Goal: Task Accomplishment & Management: Manage account settings

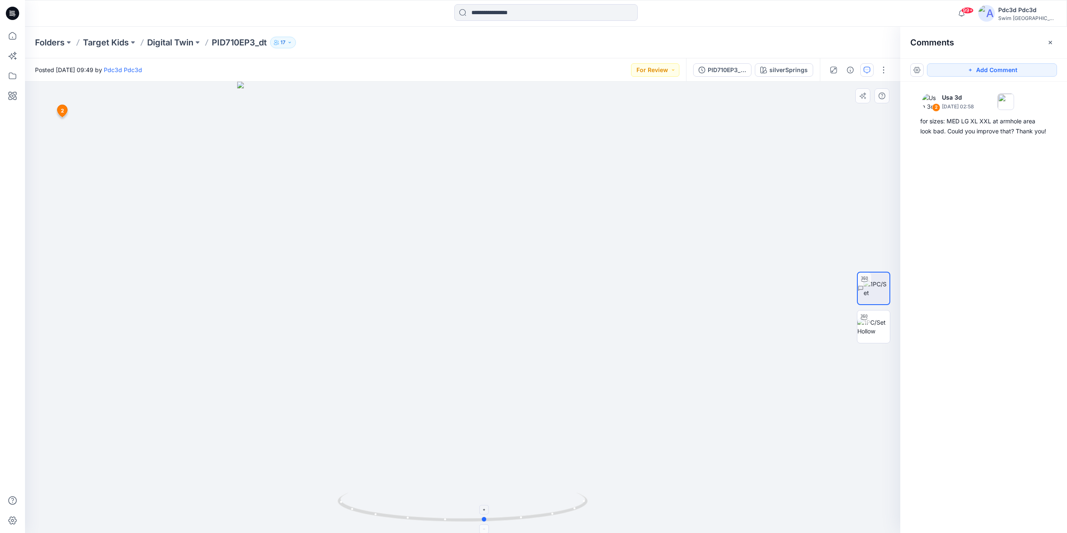
click at [416, 507] on icon at bounding box center [464, 508] width 252 height 31
click at [1051, 44] on icon "button" at bounding box center [1050, 42] width 7 height 7
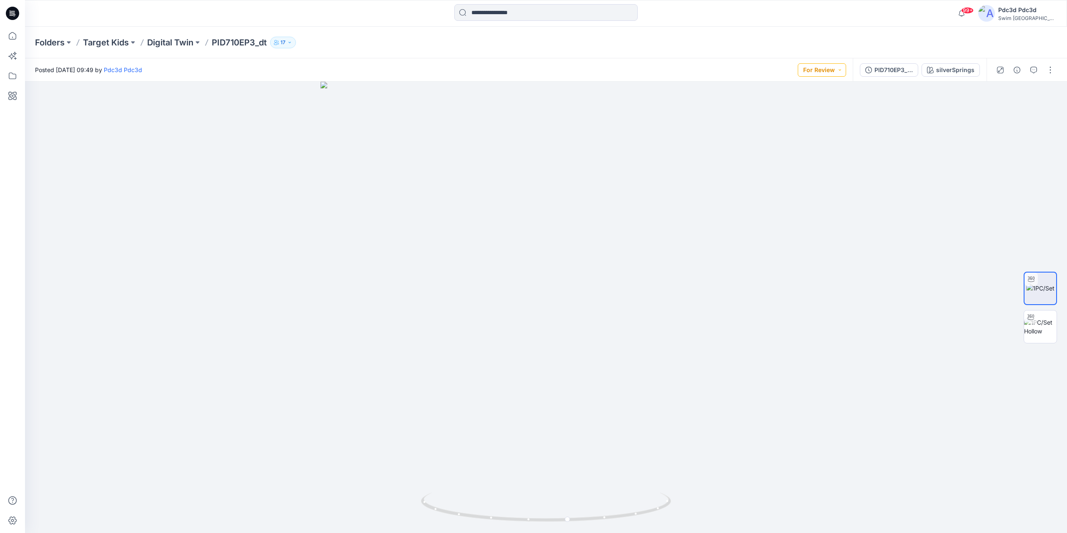
click at [820, 70] on button "For Review" at bounding box center [822, 69] width 48 height 13
click at [824, 160] on div "Resubmit" at bounding box center [810, 164] width 62 height 12
click at [158, 45] on p "Digital Twin" at bounding box center [170, 43] width 46 height 12
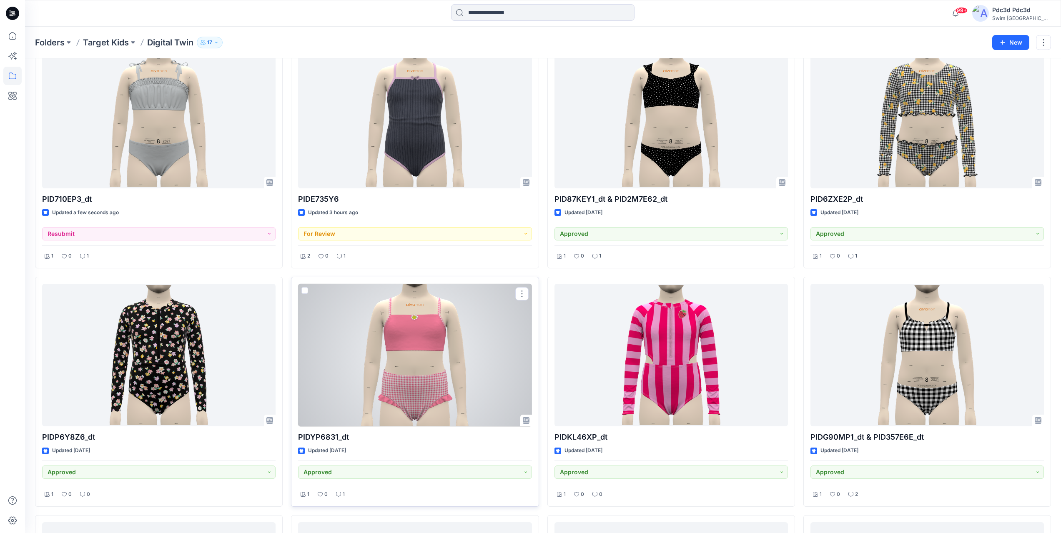
scroll to position [42, 0]
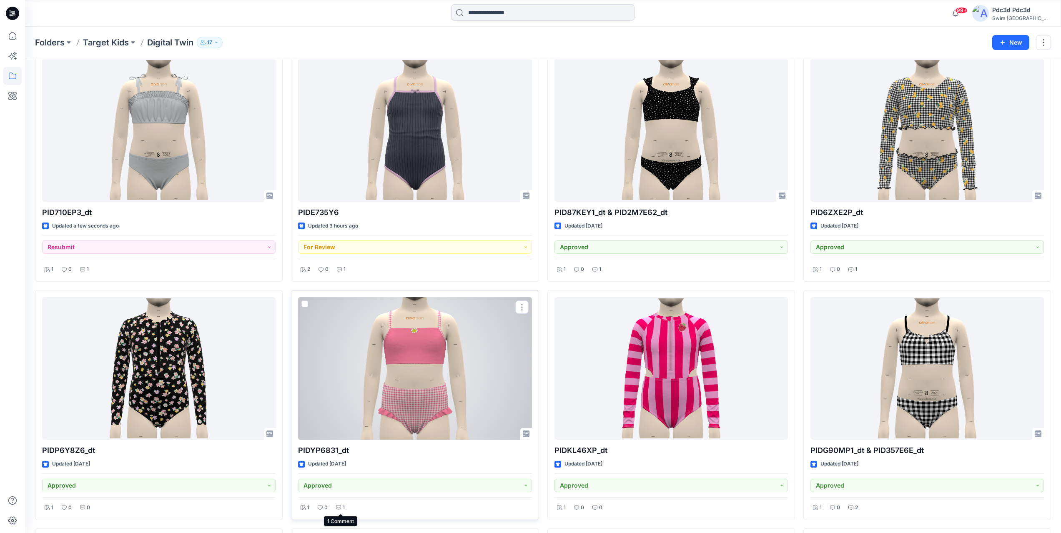
click at [340, 508] on icon at bounding box center [338, 507] width 5 height 5
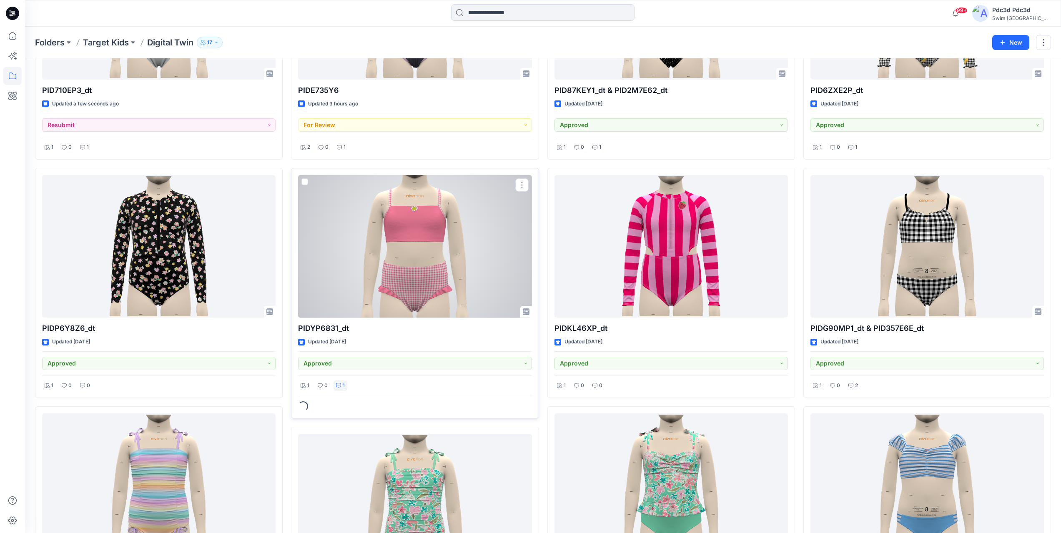
scroll to position [167, 0]
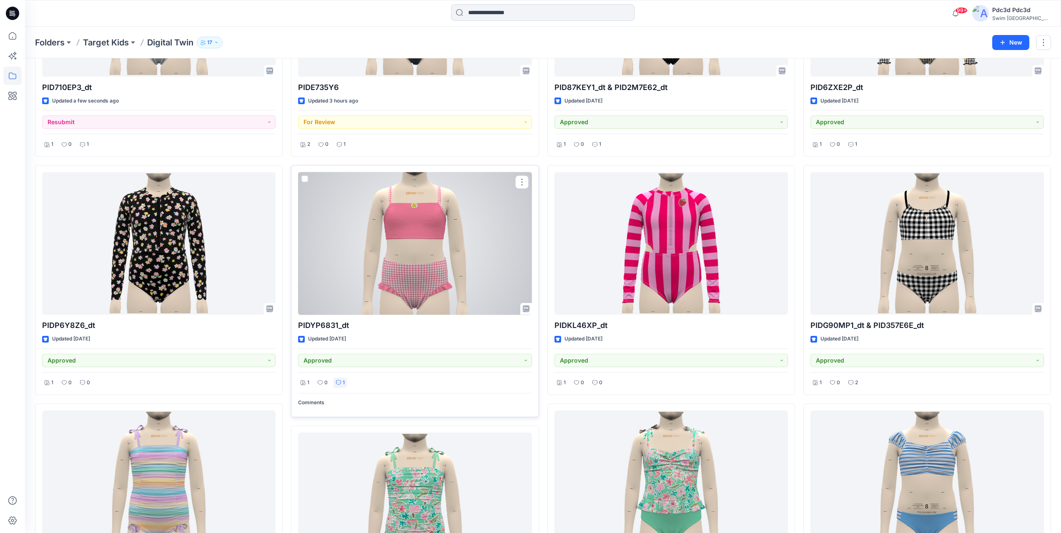
click at [421, 242] on div at bounding box center [414, 243] width 233 height 143
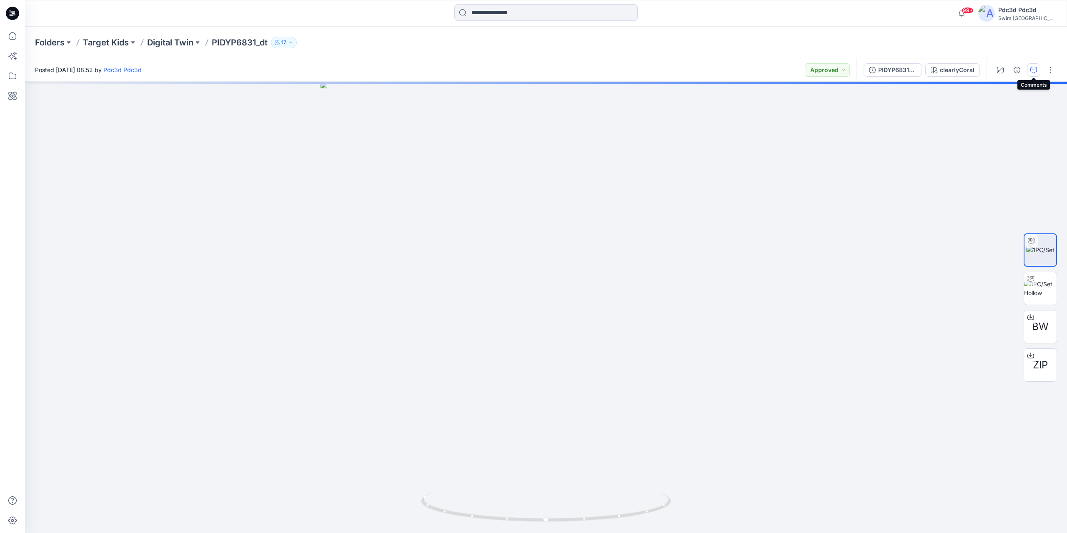
click at [1033, 70] on icon "button" at bounding box center [1033, 69] width 3 height 0
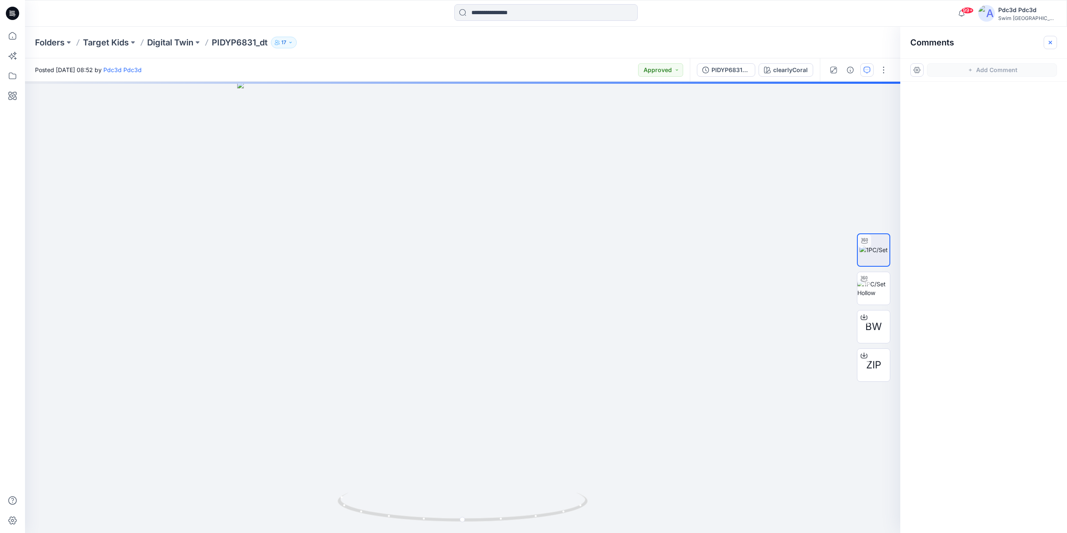
click at [1051, 41] on icon "button" at bounding box center [1050, 42] width 7 height 7
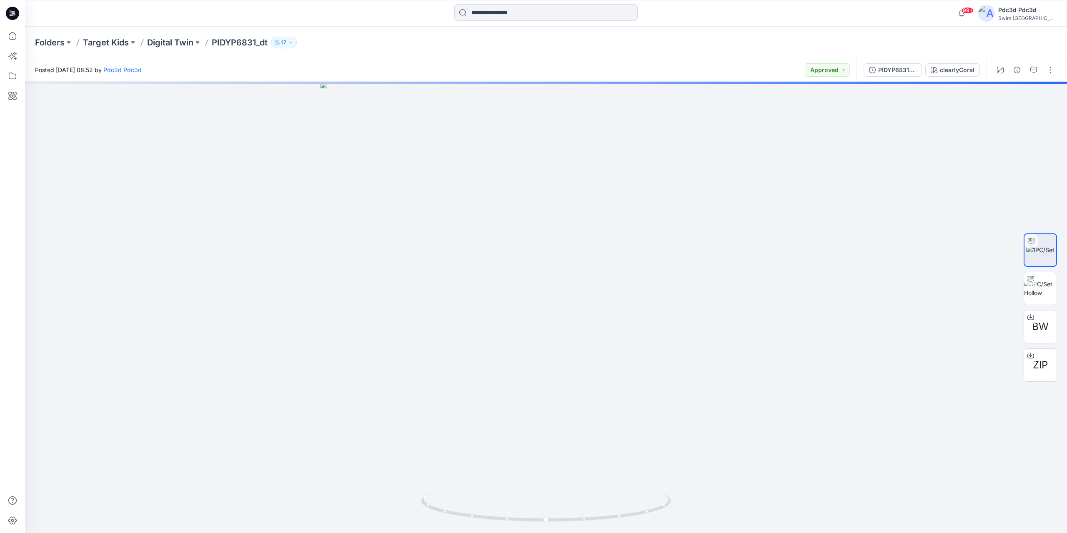
click at [808, 40] on div "Folders Target Kids Digital Twin PIDYP6831_dt 17" at bounding box center [513, 43] width 957 height 12
click at [170, 43] on p "Digital Twin" at bounding box center [170, 43] width 46 height 12
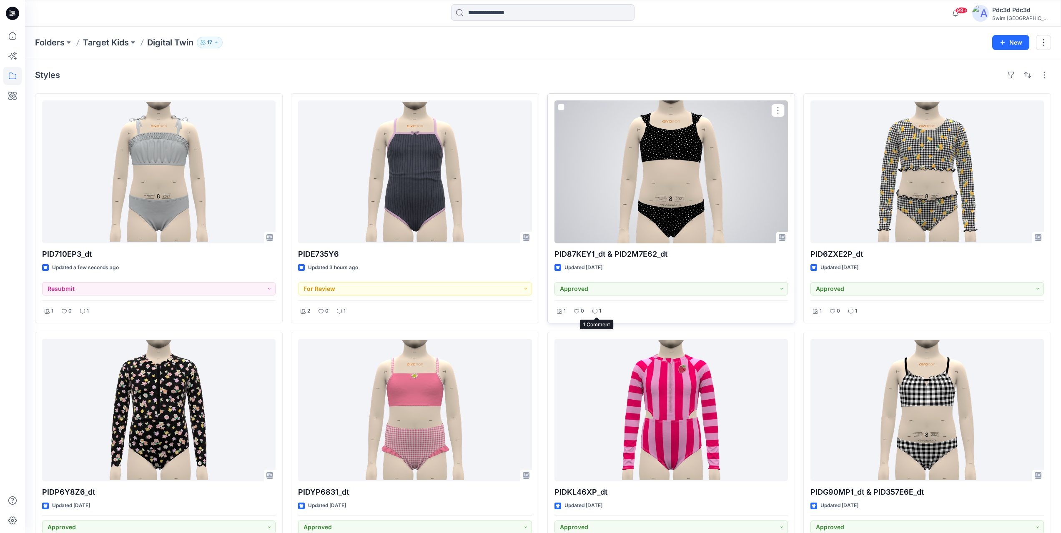
click at [598, 313] on div "1" at bounding box center [597, 311] width 14 height 10
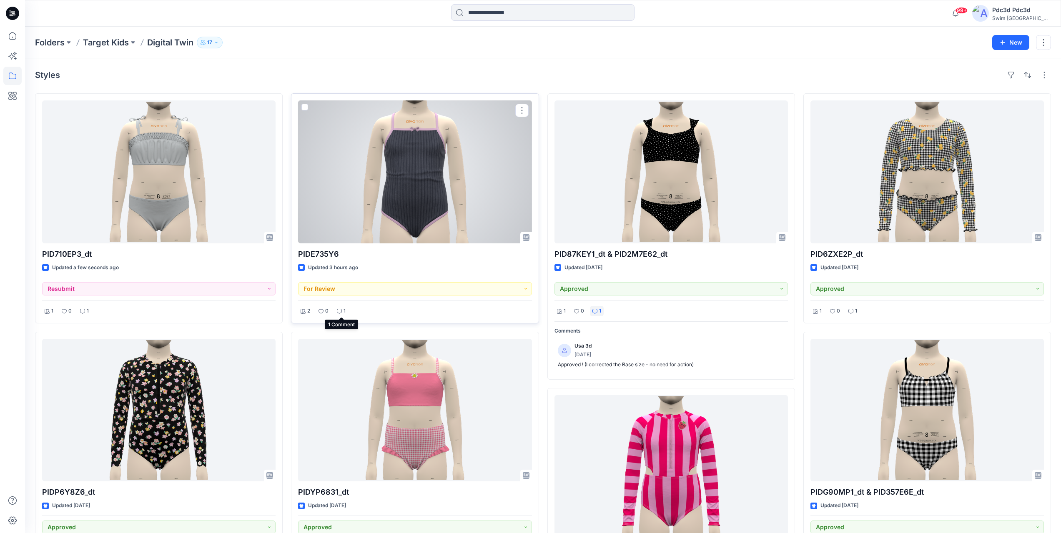
click at [343, 314] on div "1" at bounding box center [341, 311] width 14 height 10
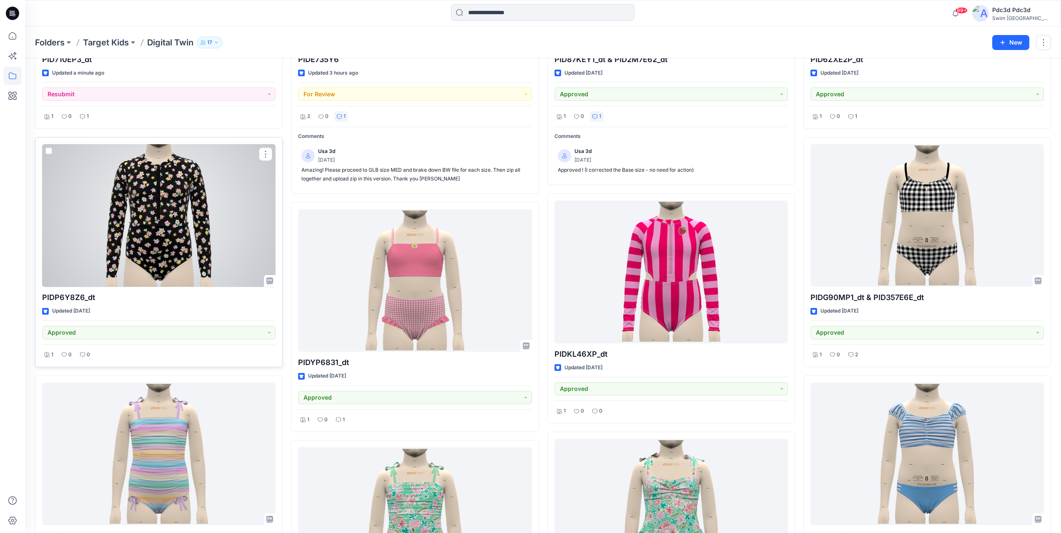
scroll to position [250, 0]
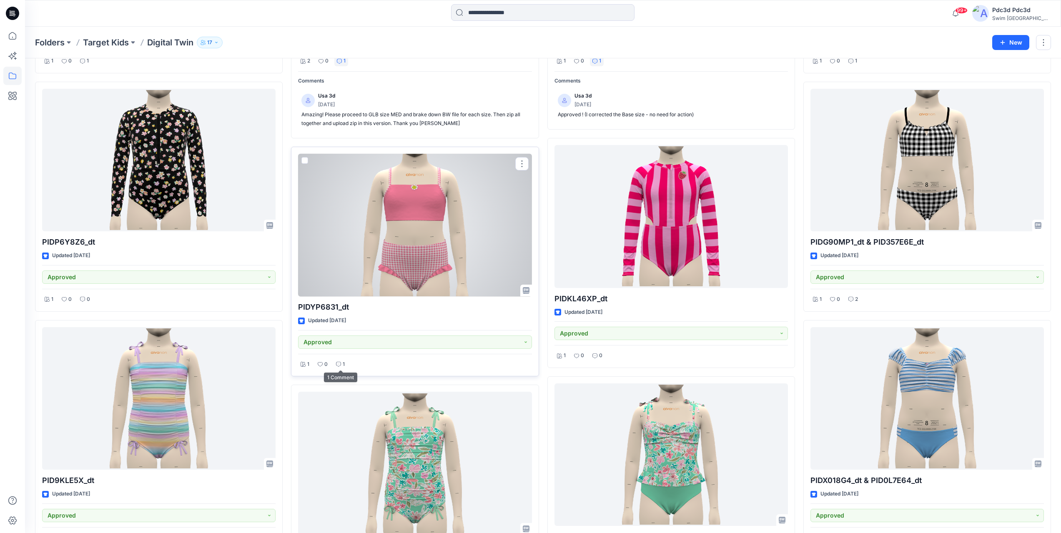
click at [342, 363] on div "1" at bounding box center [340, 364] width 14 height 10
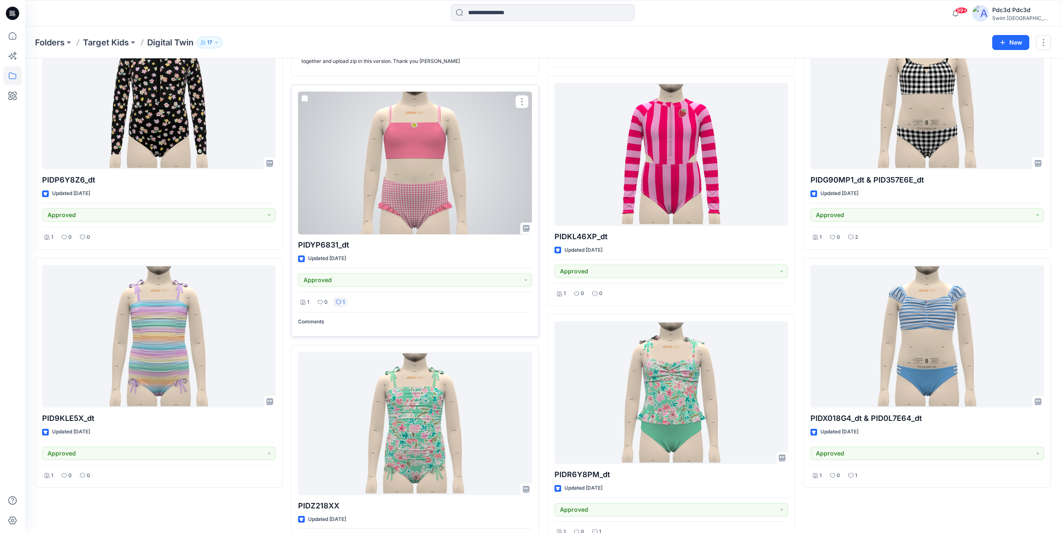
scroll to position [333, 0]
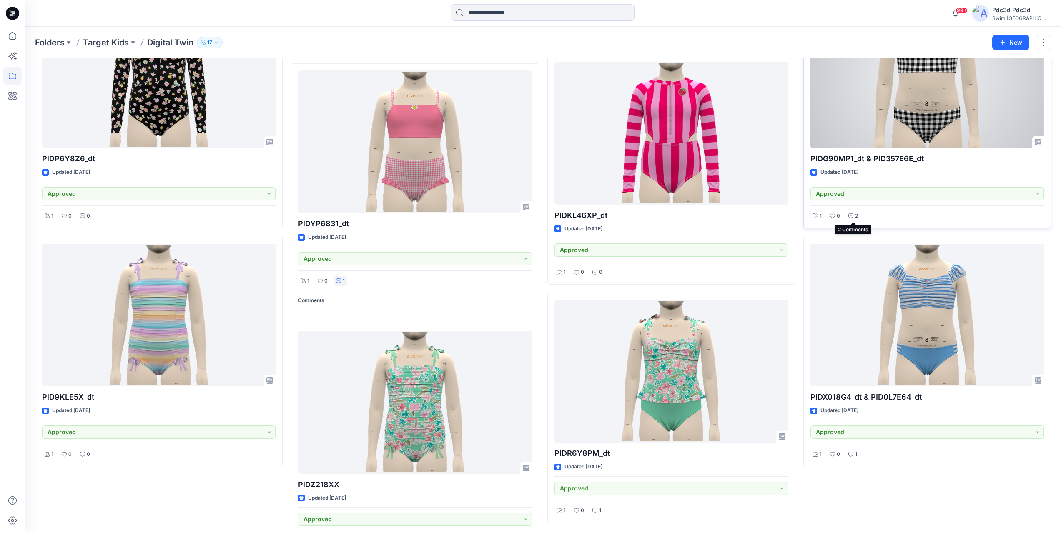
click at [859, 216] on div "2" at bounding box center [853, 216] width 15 height 10
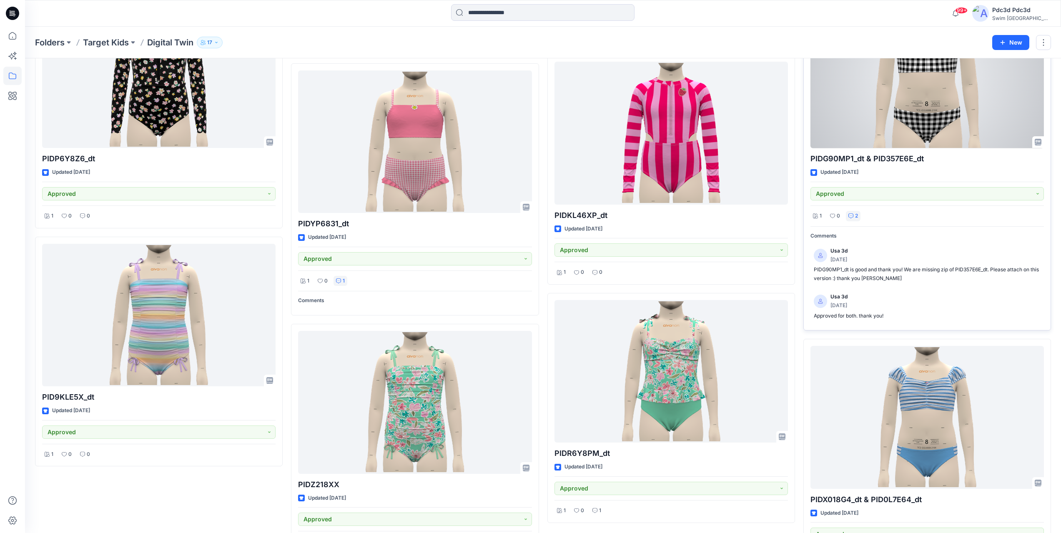
click at [888, 116] on div at bounding box center [926, 76] width 233 height 143
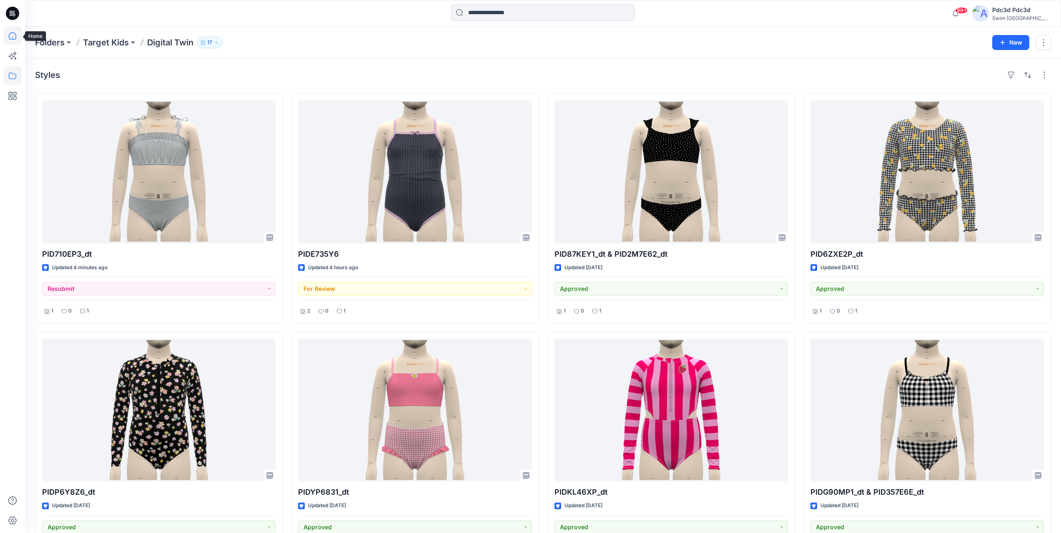
click at [10, 40] on icon at bounding box center [12, 36] width 18 height 18
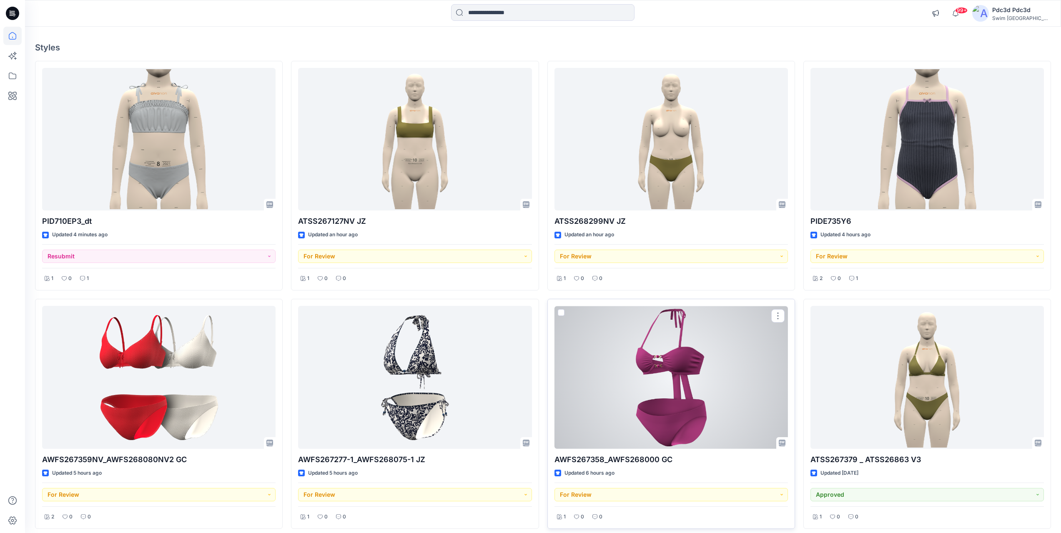
scroll to position [42, 0]
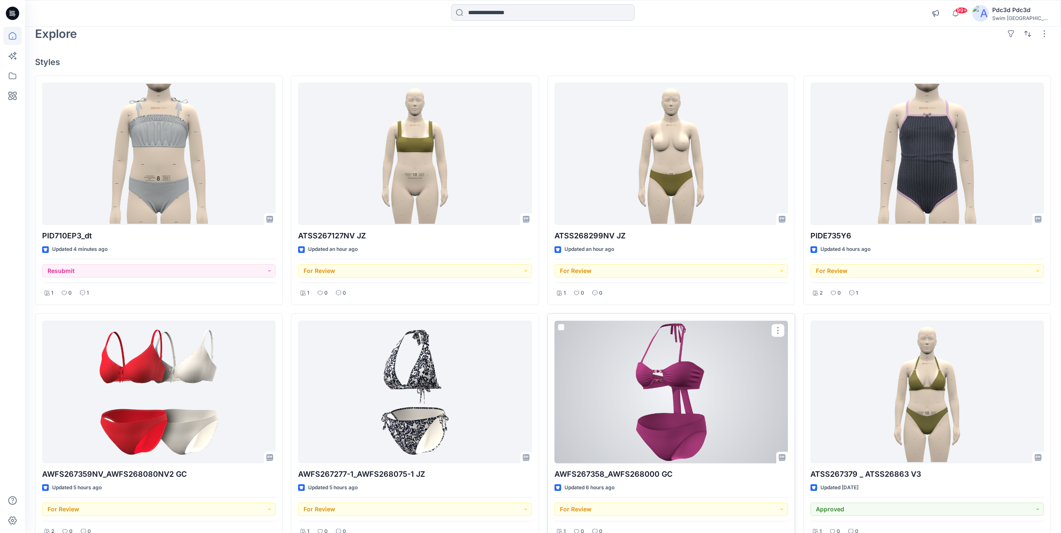
click at [649, 380] on div at bounding box center [670, 391] width 233 height 143
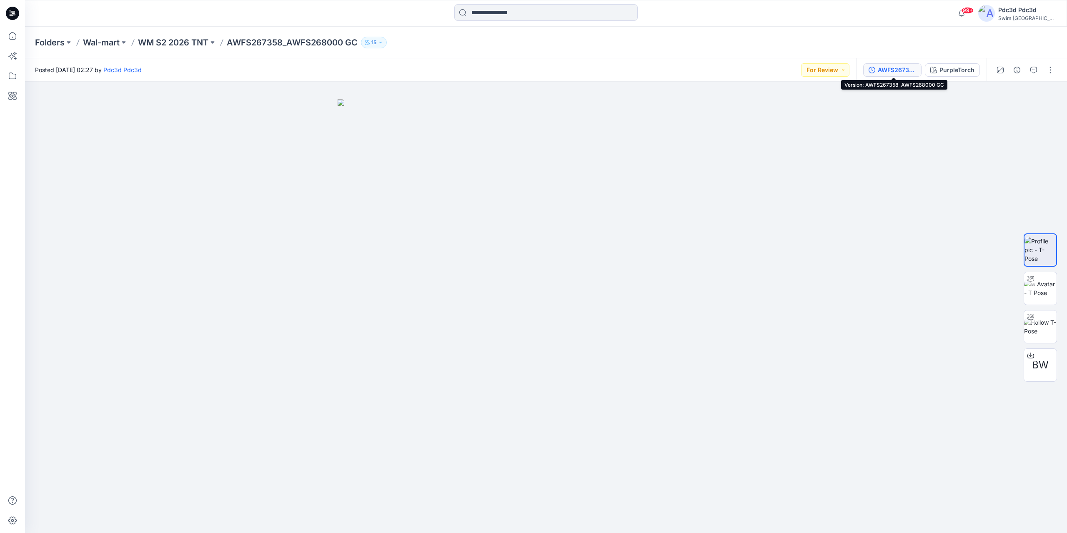
click at [896, 69] on div "AWFS267358_AWFS268000 GC" at bounding box center [897, 69] width 38 height 9
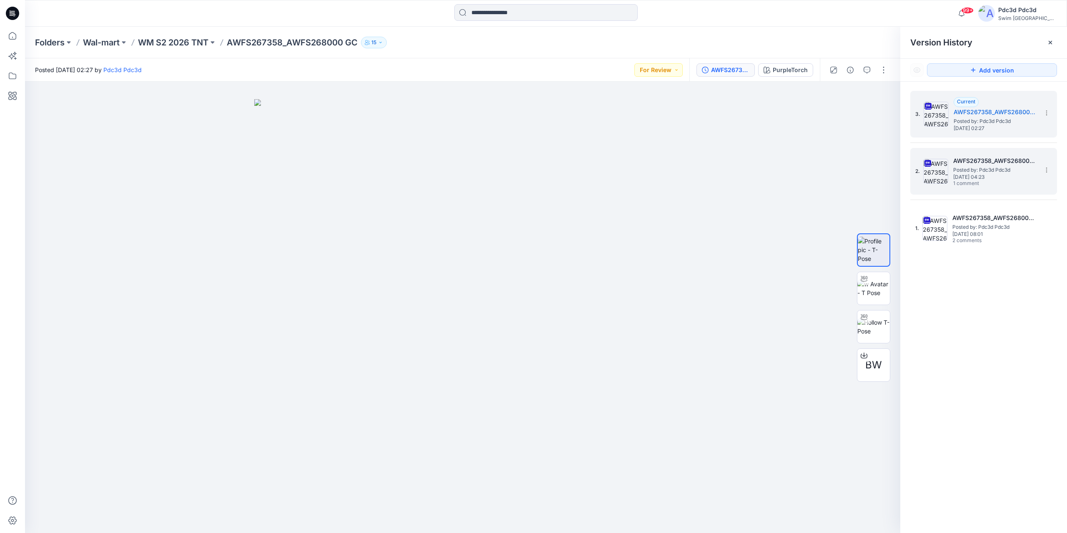
click at [974, 173] on span "Posted by: Pdc3d Pdc3d" at bounding box center [994, 170] width 83 height 8
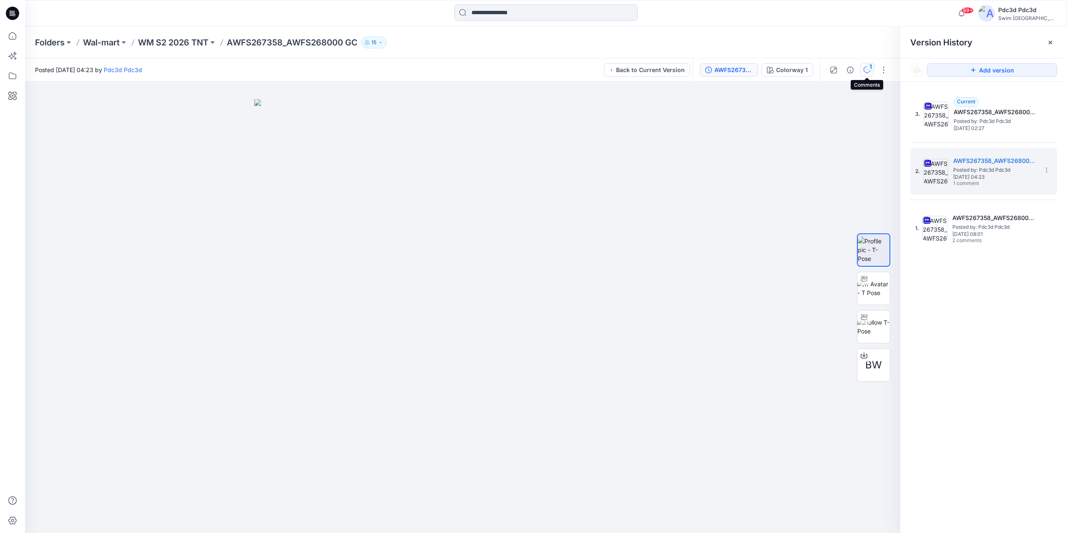
click at [865, 72] on icon "button" at bounding box center [866, 70] width 7 height 7
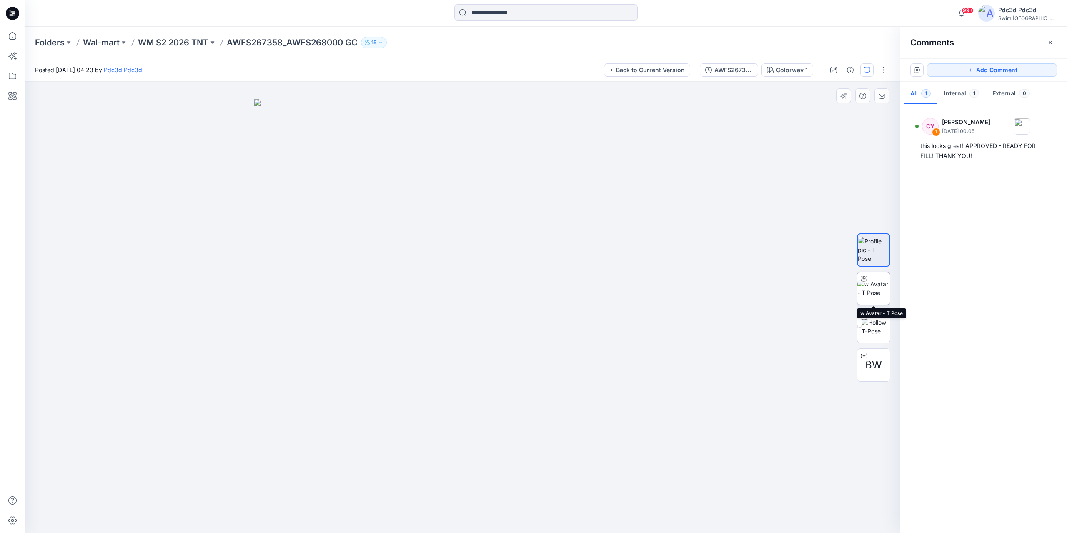
click at [872, 280] on img at bounding box center [873, 289] width 33 height 18
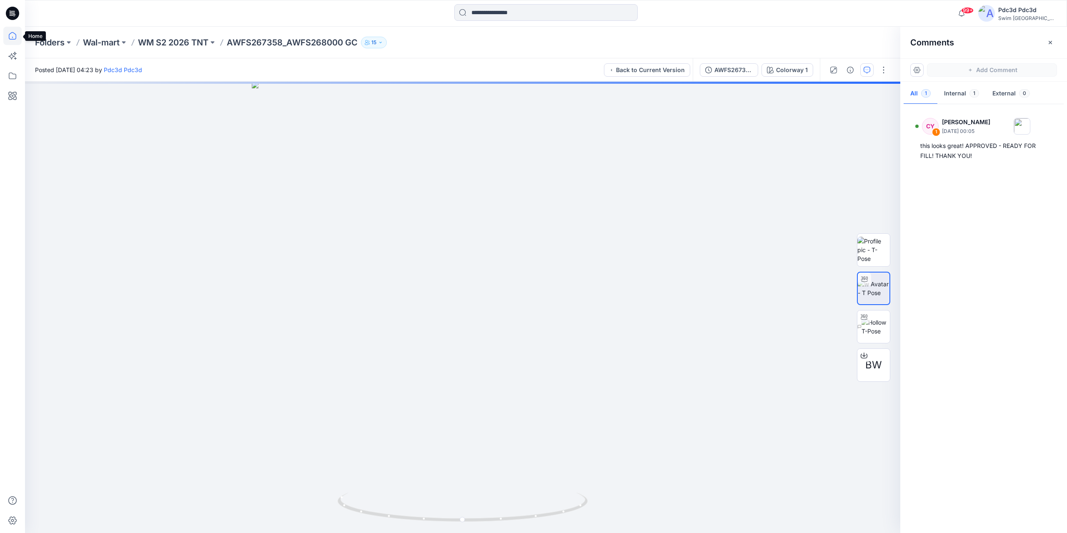
click at [16, 40] on icon at bounding box center [12, 36] width 18 height 18
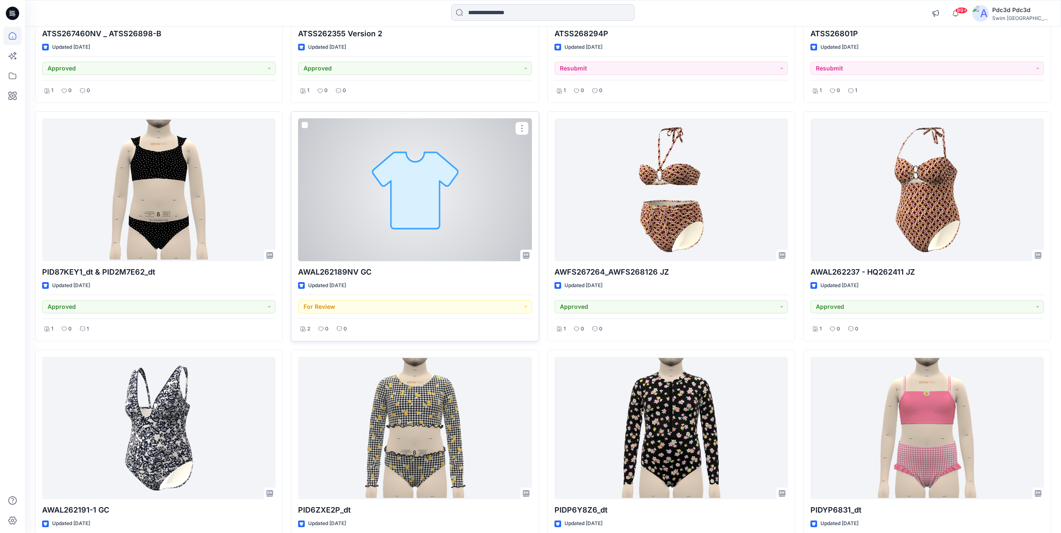
scroll to position [708, 0]
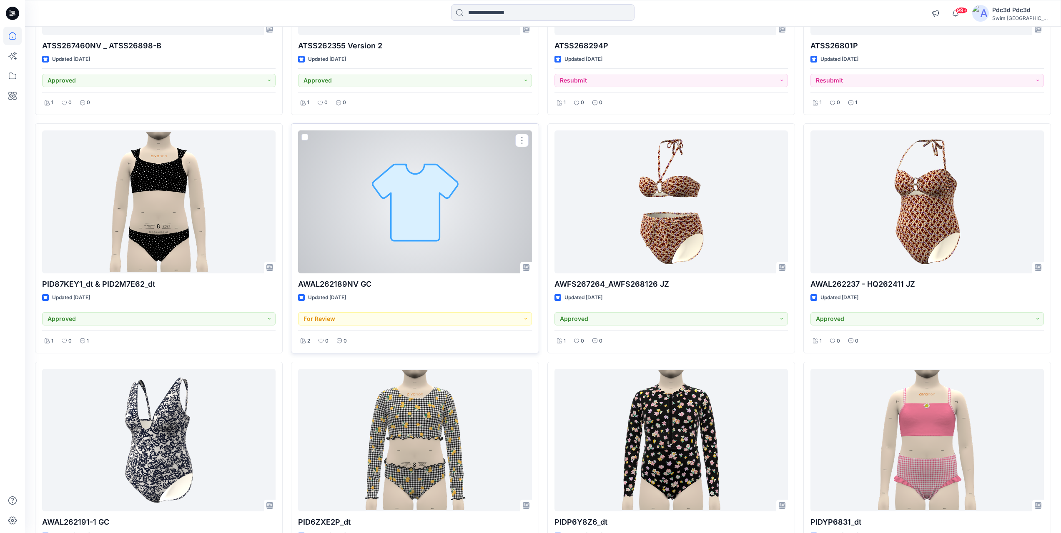
click at [422, 216] on div at bounding box center [414, 201] width 233 height 143
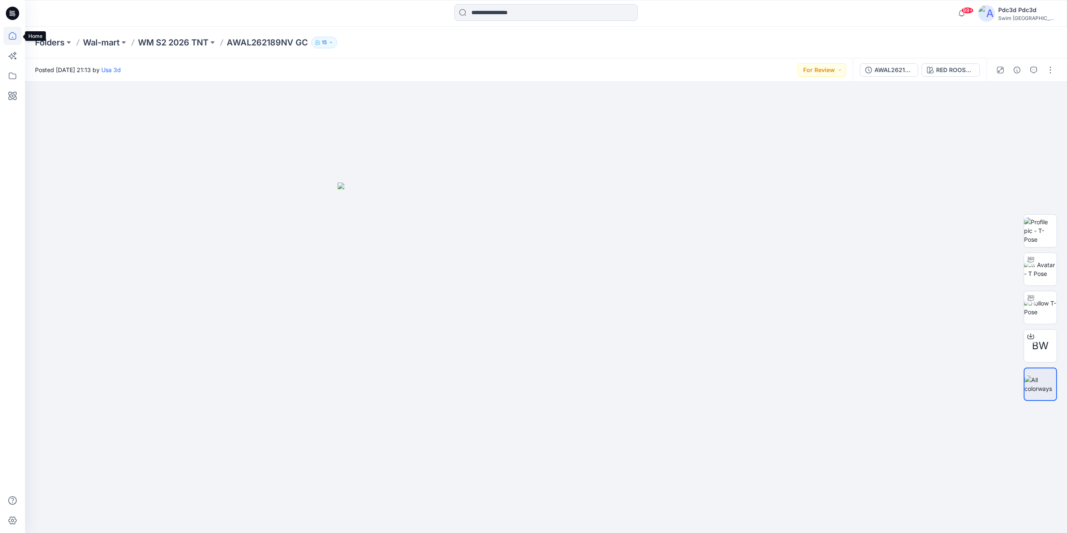
click at [12, 38] on icon at bounding box center [12, 36] width 18 height 18
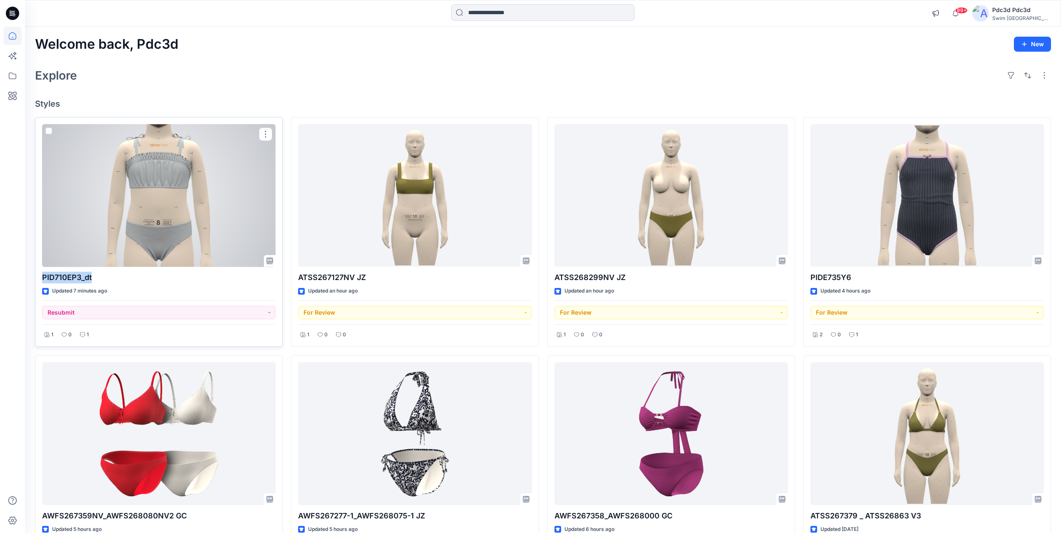
drag, startPoint x: 42, startPoint y: 276, endPoint x: 93, endPoint y: 277, distance: 51.7
click at [93, 277] on div "PID710EP3_dt Updated 7 minutes ago Resubmit 1 0 1" at bounding box center [159, 232] width 248 height 230
copy p "PID710EP3_dt"
click at [147, 183] on div at bounding box center [158, 195] width 233 height 143
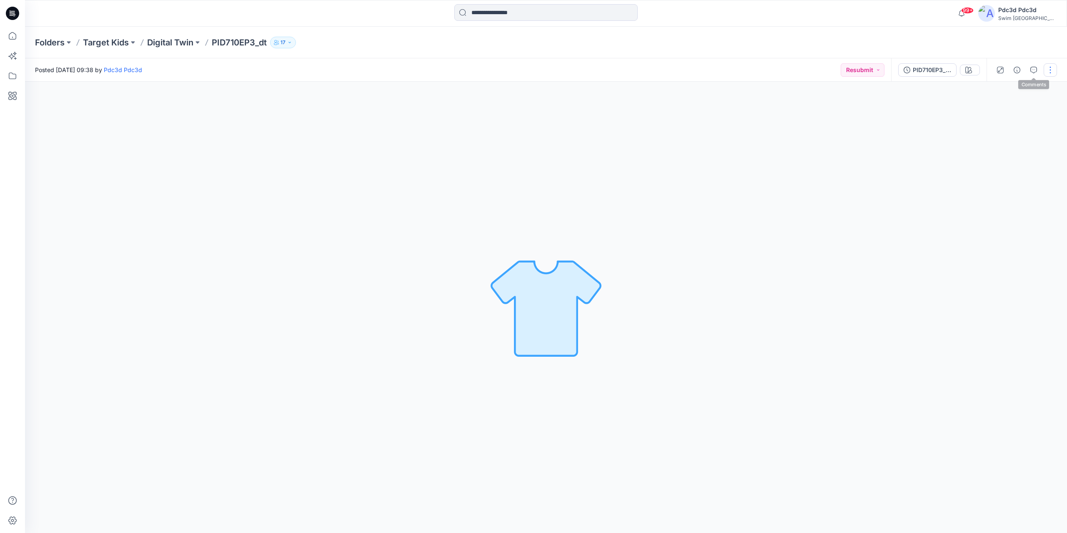
click at [1050, 70] on button "button" at bounding box center [1049, 69] width 13 height 13
click at [1001, 111] on p "Edit" at bounding box center [997, 112] width 10 height 9
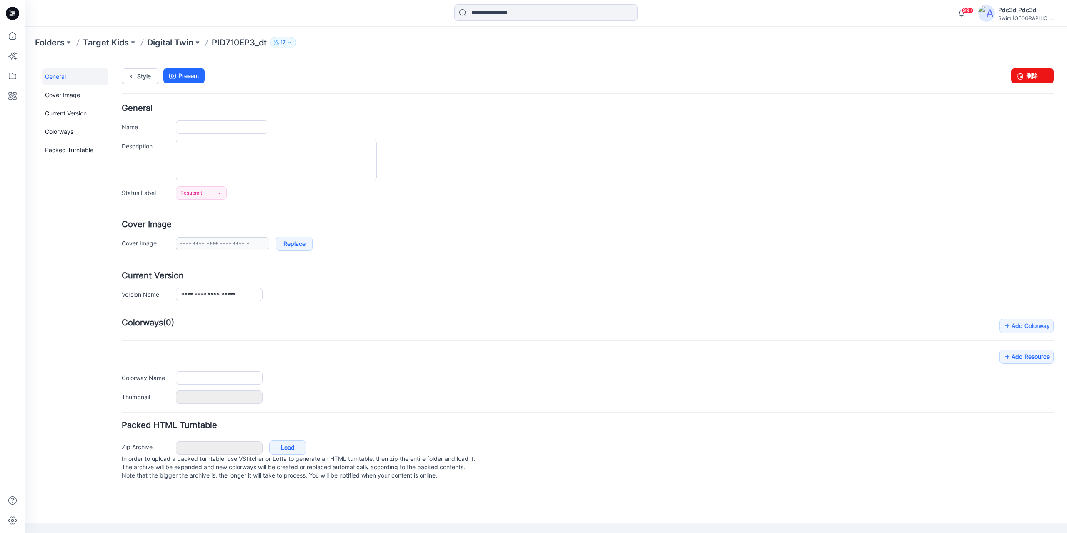
type input "**********"
click at [148, 69] on link "Style" at bounding box center [141, 76] width 38 height 16
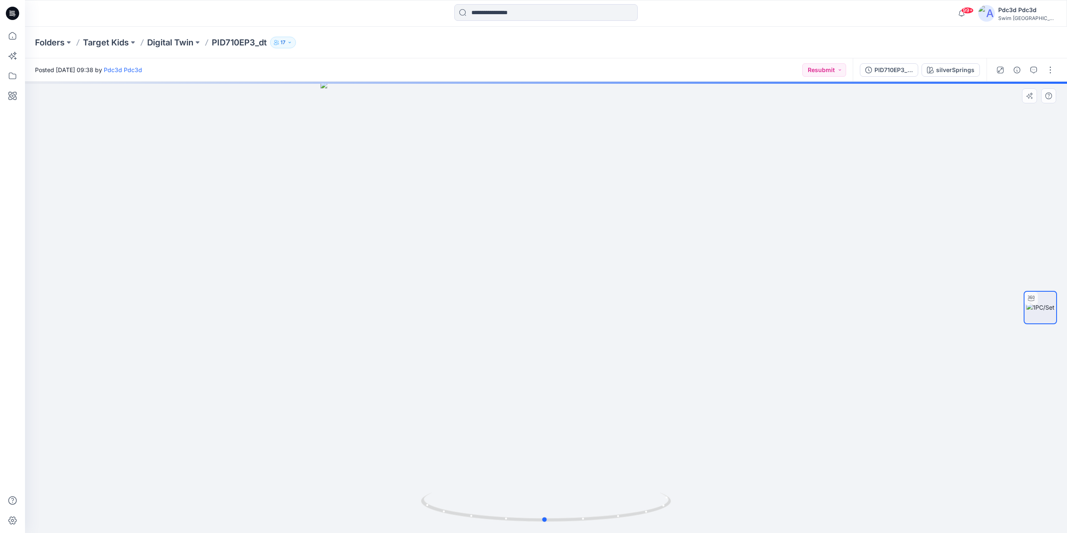
drag, startPoint x: 444, startPoint y: 513, endPoint x: 693, endPoint y: 495, distance: 249.4
click at [693, 495] on div at bounding box center [546, 307] width 1042 height 451
click at [1051, 73] on button "button" at bounding box center [1049, 69] width 13 height 13
click at [1009, 116] on button "Edit" at bounding box center [1015, 112] width 77 height 15
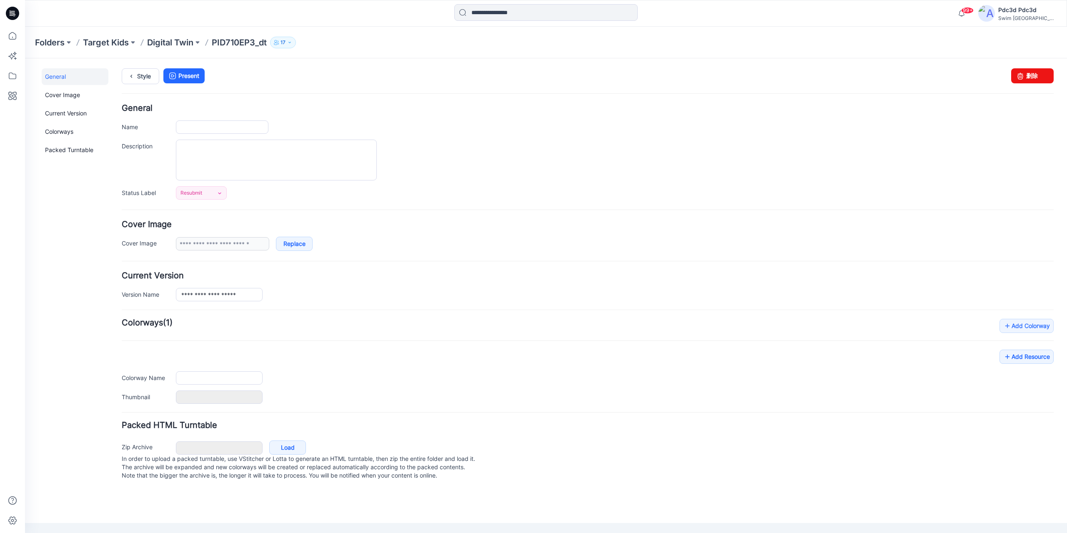
type input "**********"
type input "*******"
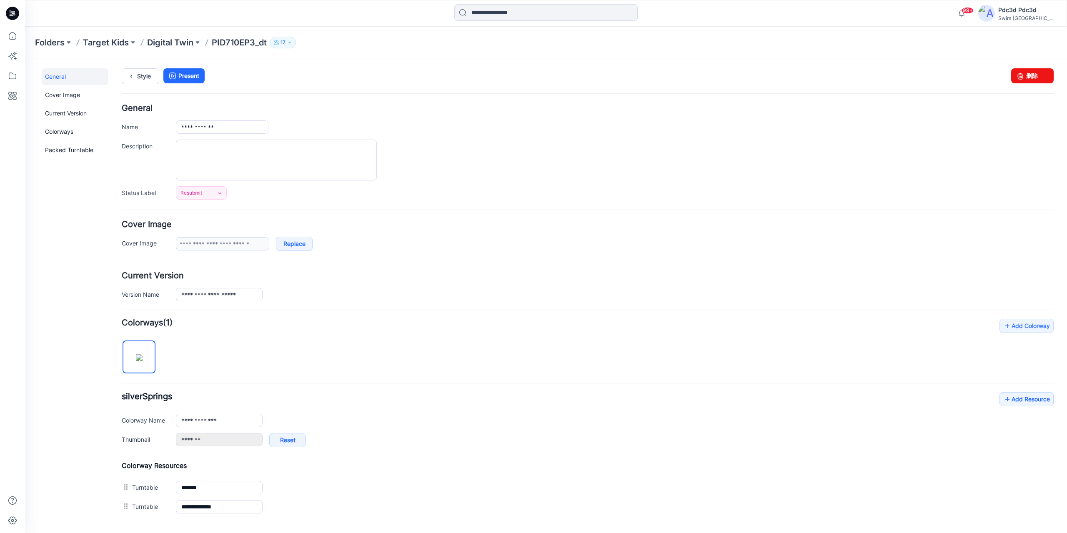
click at [490, 280] on div "**********" at bounding box center [588, 287] width 932 height 30
click at [215, 195] on link "Resubmit" at bounding box center [201, 192] width 51 height 13
click at [222, 230] on link "For Review" at bounding box center [211, 229] width 67 height 18
click at [549, 300] on div "**********" at bounding box center [615, 294] width 878 height 13
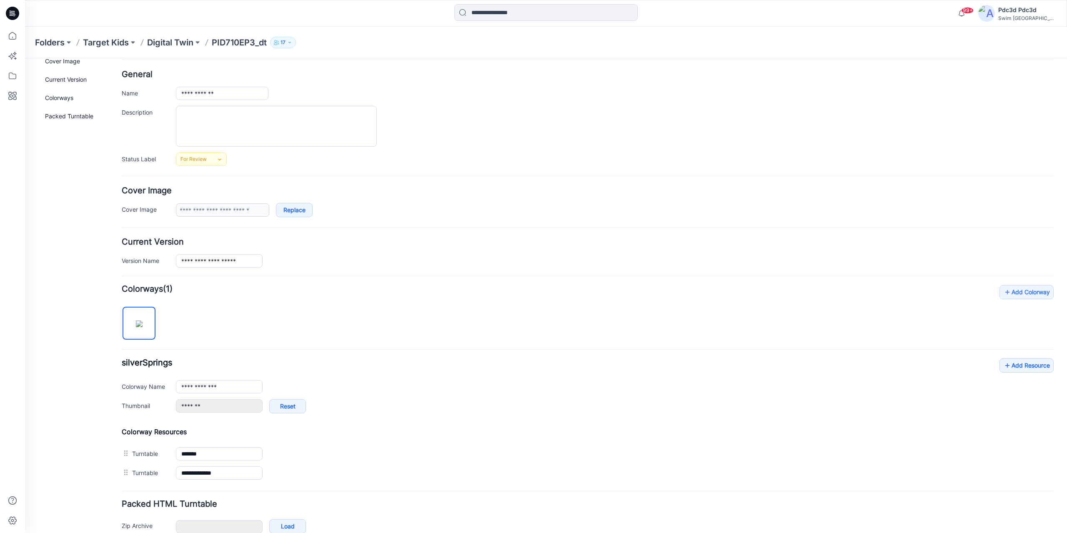
scroll to position [79, 0]
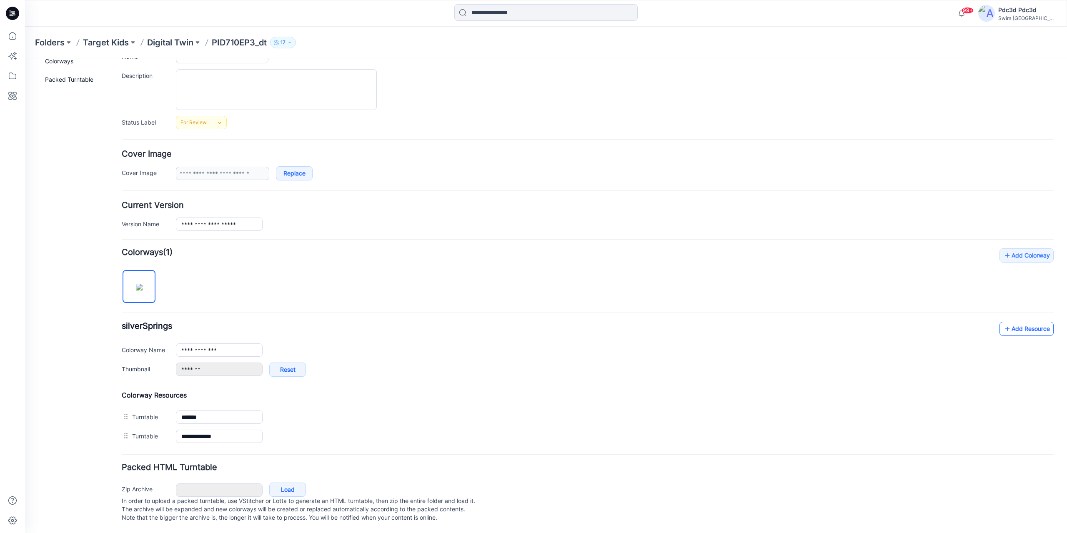
click at [1019, 322] on link "Add Resource" at bounding box center [1026, 329] width 54 height 14
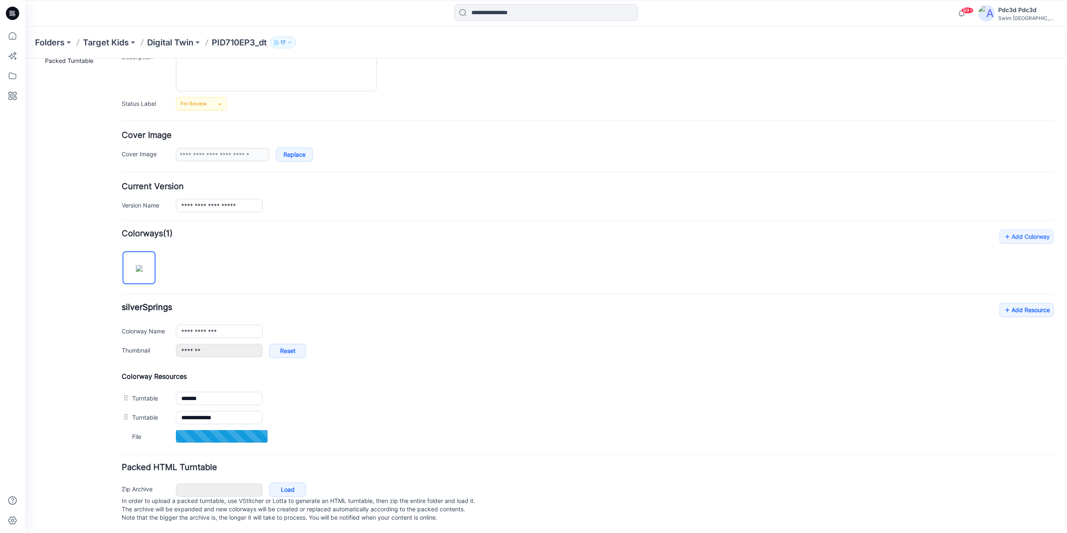
scroll to position [98, 0]
click at [497, 305] on div "**********" at bounding box center [588, 334] width 932 height 63
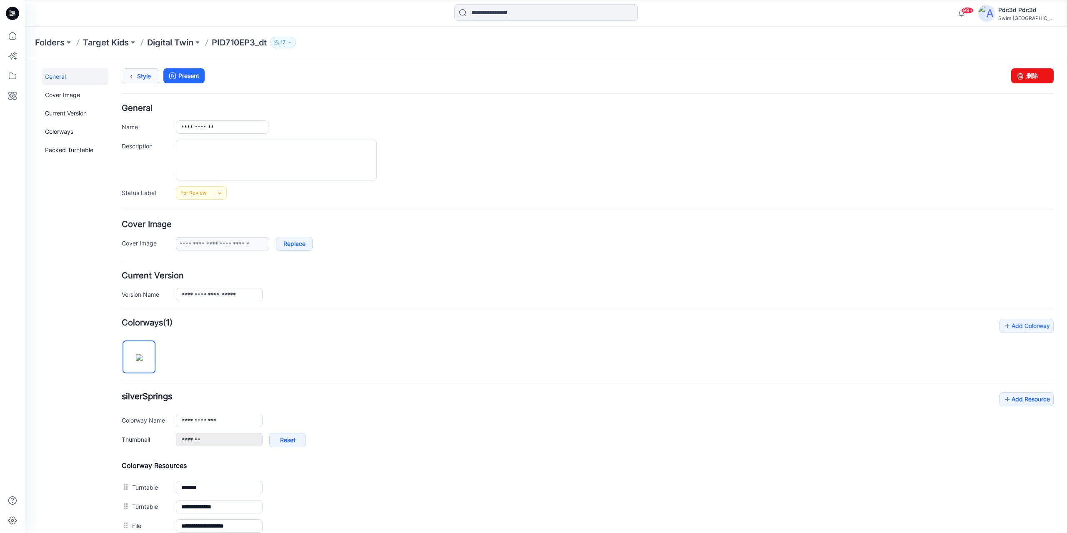
click at [141, 81] on link "Style" at bounding box center [141, 76] width 38 height 16
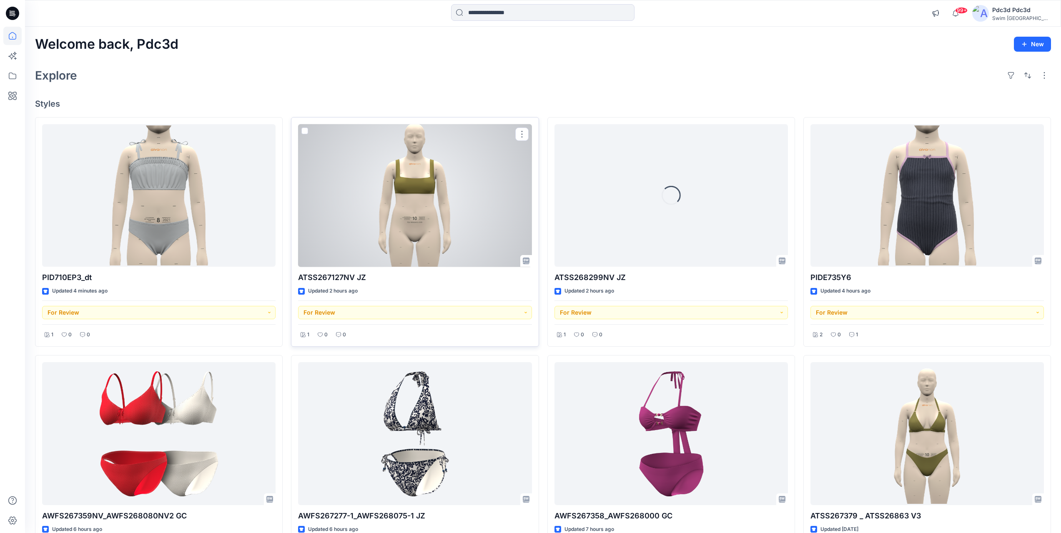
click at [418, 220] on div at bounding box center [414, 195] width 233 height 143
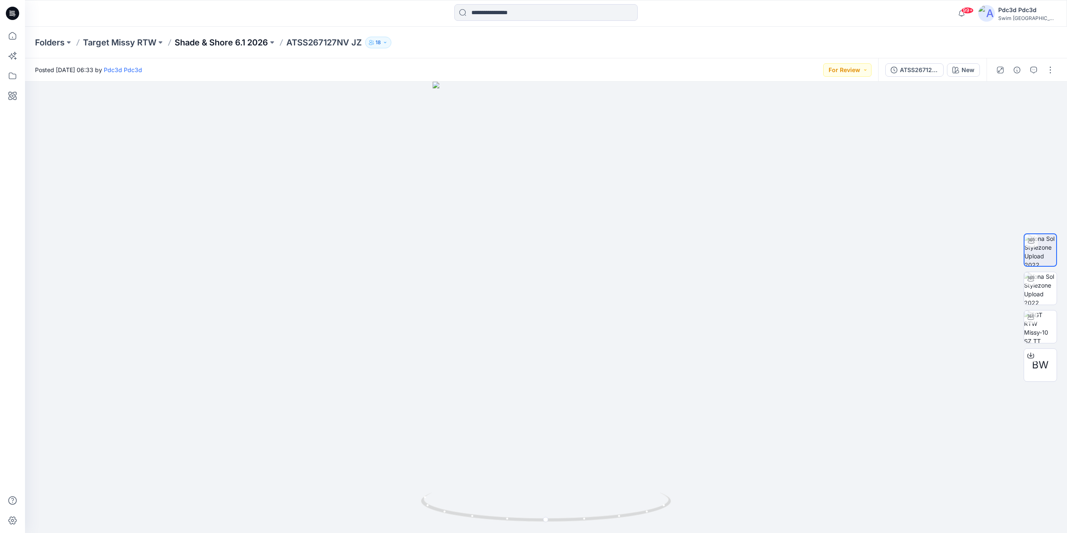
click at [219, 43] on p "Shade & Shore 6.1 2026" at bounding box center [221, 43] width 93 height 12
